Goal: Information Seeking & Learning: Check status

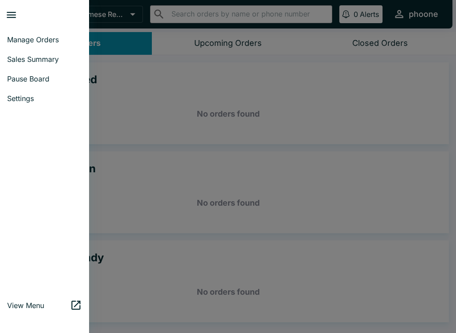
click at [18, 63] on span "Sales Summary" at bounding box center [44, 59] width 75 height 9
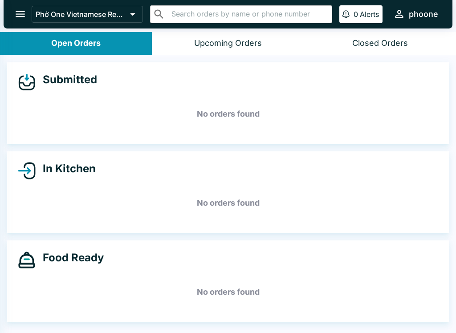
select select "03:00"
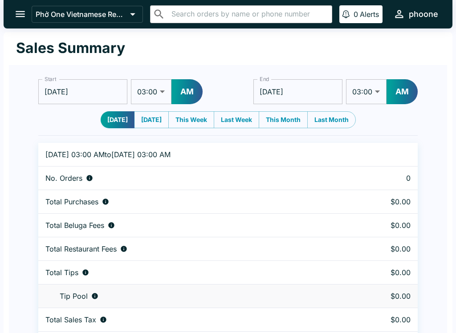
click at [322, 127] on button "Last Month" at bounding box center [331, 119] width 49 height 17
type input "[DATE]"
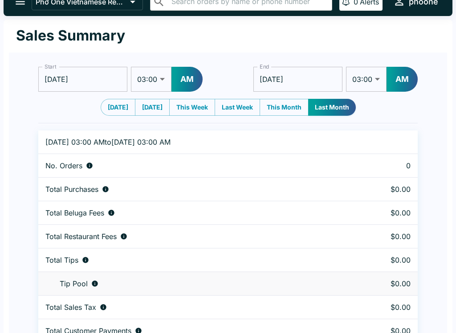
click at [286, 112] on button "This Month" at bounding box center [284, 107] width 49 height 17
type input "[DATE]"
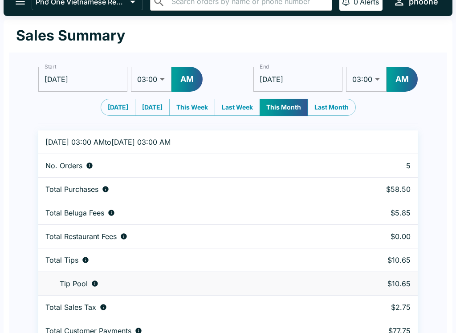
click at [233, 110] on button "Last Week" at bounding box center [237, 107] width 45 height 17
type input "[DATE]"
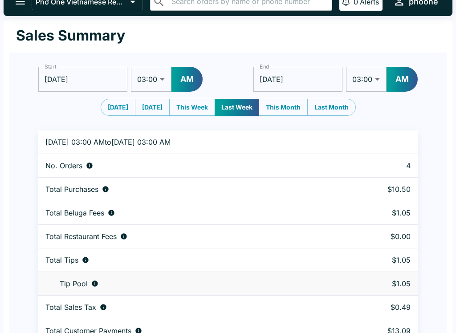
click at [189, 99] on button "This Week" at bounding box center [192, 107] width 46 height 17
type input "[DATE]"
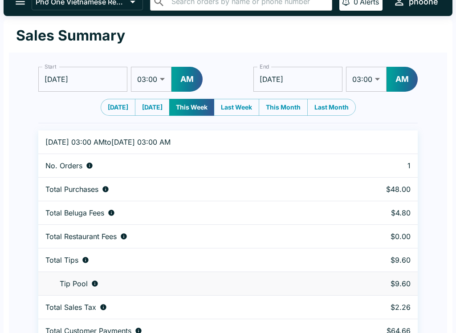
click at [149, 106] on button "[DATE]" at bounding box center [152, 107] width 35 height 17
click at [184, 99] on button "This Week" at bounding box center [191, 107] width 46 height 17
click at [147, 106] on button "[DATE]" at bounding box center [152, 107] width 35 height 17
type input "[DATE]"
click at [114, 102] on button "[DATE]" at bounding box center [118, 107] width 35 height 17
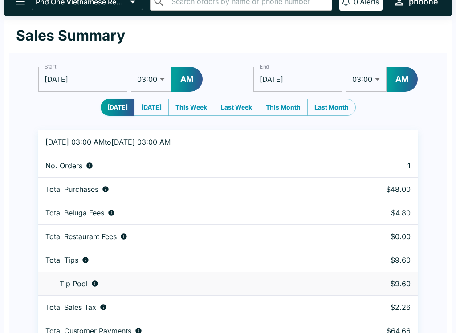
type input "[DATE]"
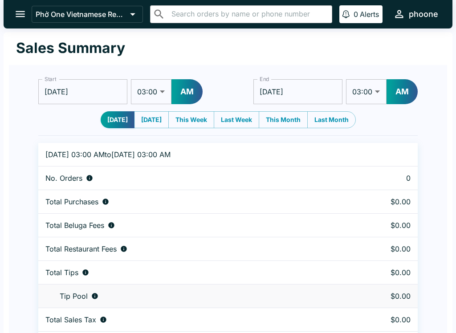
click at [28, 17] on button "open drawer" at bounding box center [20, 14] width 23 height 23
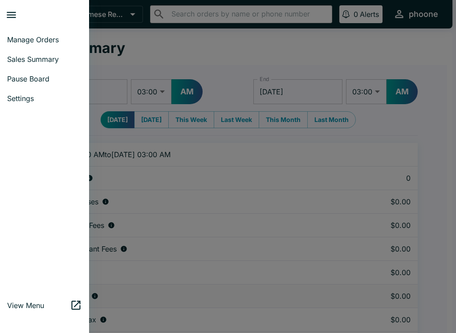
click at [20, 39] on span "Manage Orders" at bounding box center [44, 39] width 75 height 9
